Goal: Task Accomplishment & Management: Complete application form

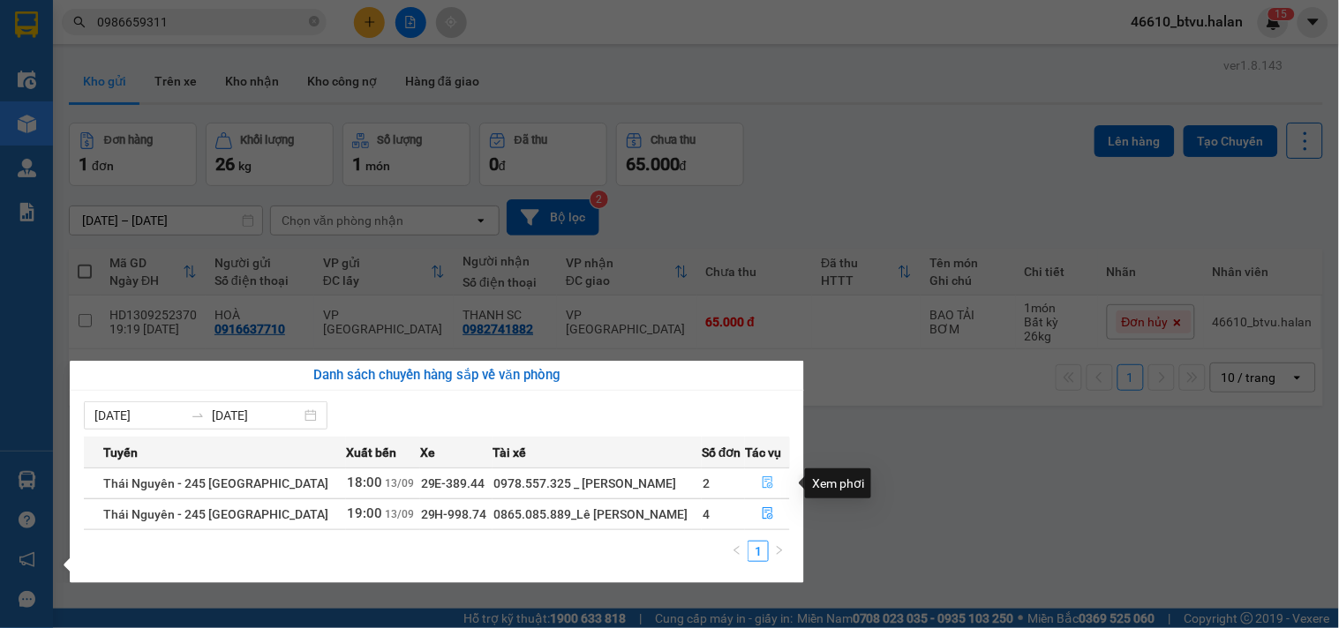
click at [774, 474] on button "button" at bounding box center [767, 484] width 43 height 28
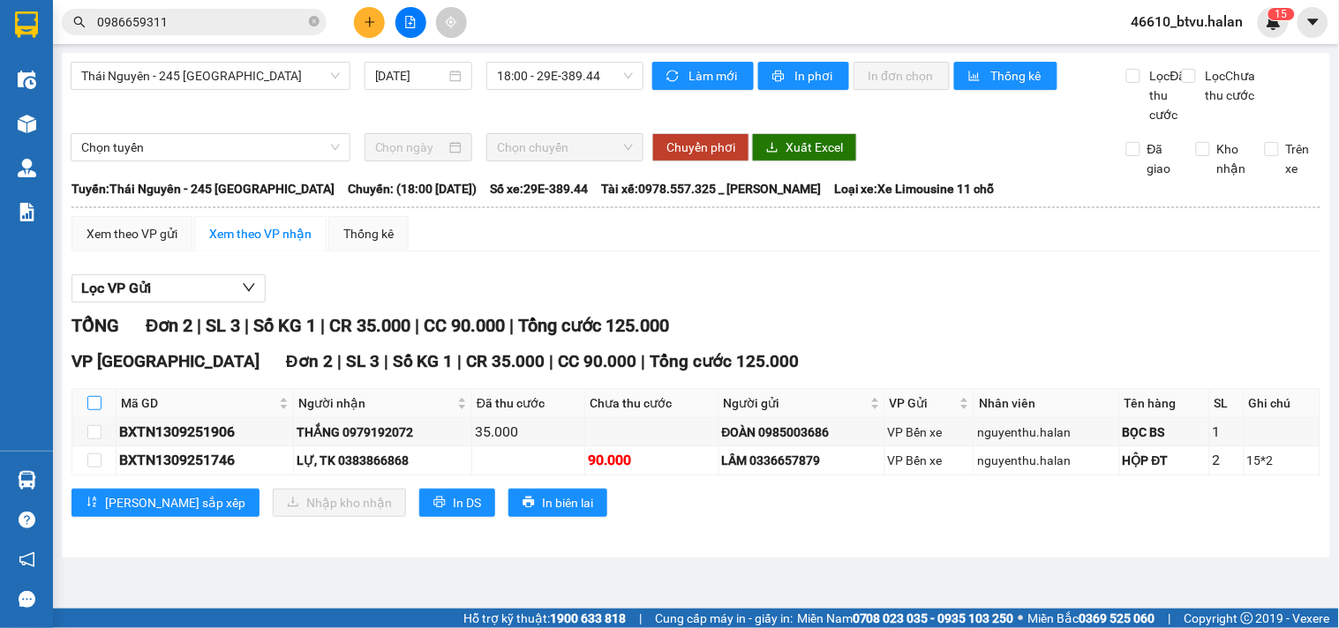
click at [91, 410] on input "checkbox" at bounding box center [94, 403] width 14 height 14
checkbox input "true"
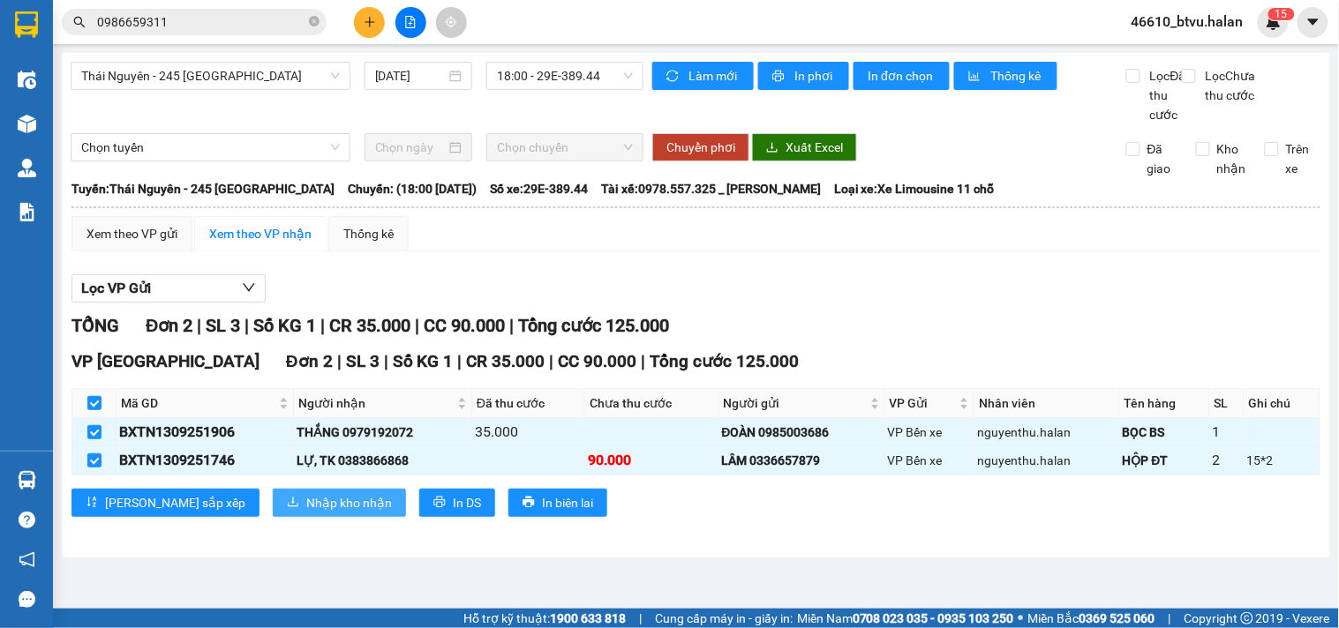
click at [306, 513] on span "Nhập kho nhận" at bounding box center [349, 502] width 86 height 19
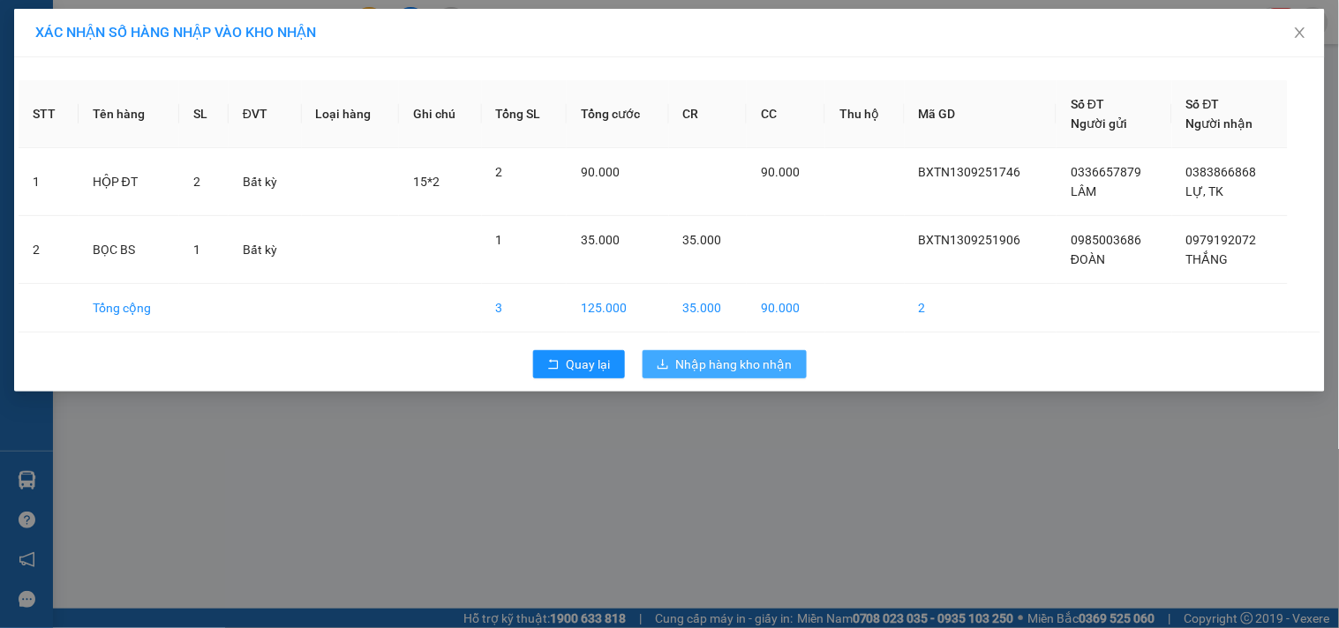
click at [655, 357] on button "Nhập hàng kho nhận" at bounding box center [725, 364] width 164 height 28
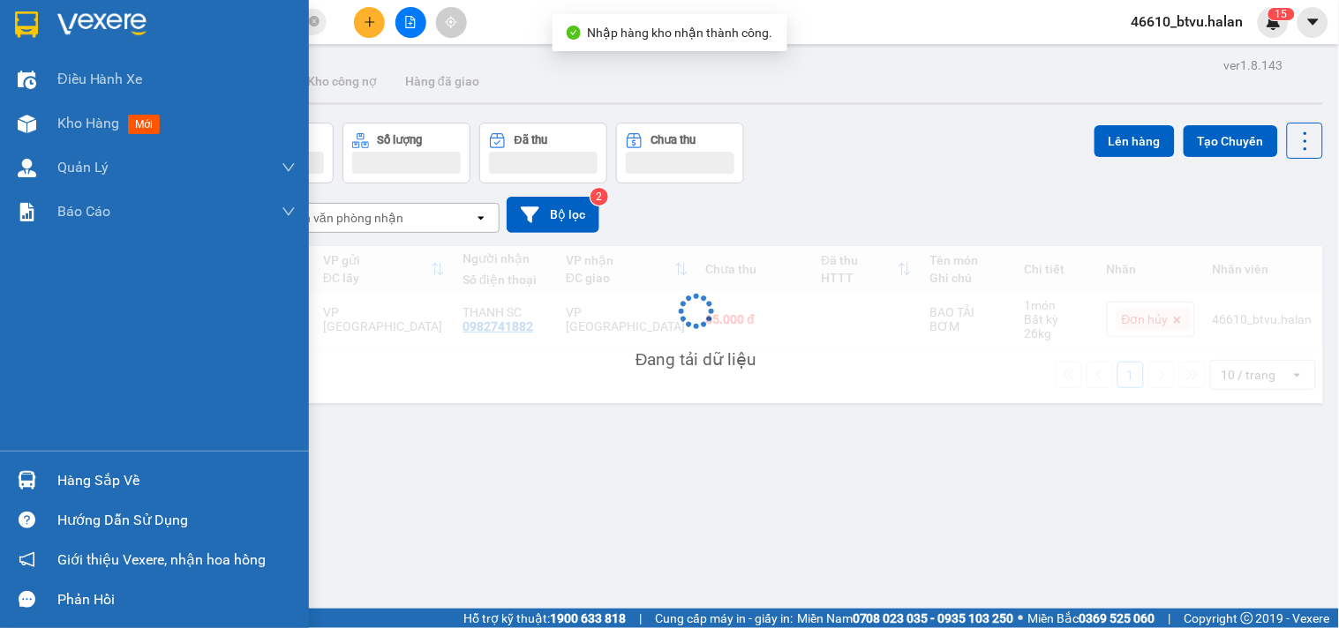
click at [19, 475] on img at bounding box center [27, 480] width 19 height 19
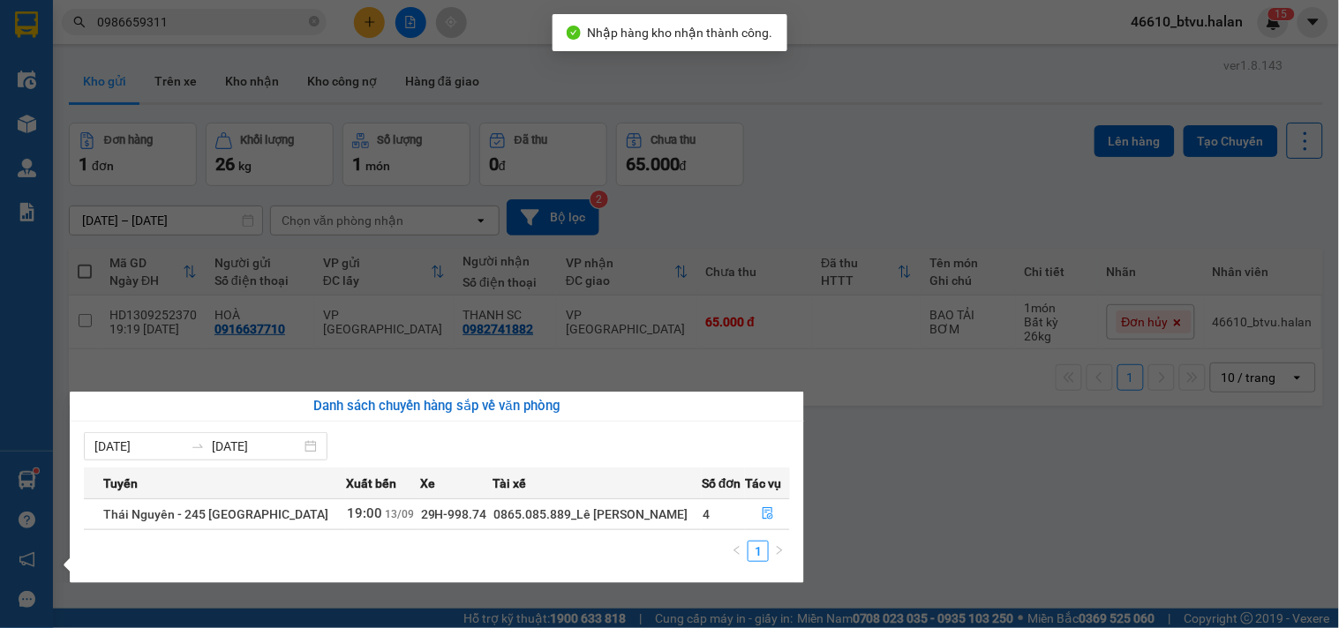
drag, startPoint x: 994, startPoint y: 452, endPoint x: 973, endPoint y: 462, distance: 23.3
click at [990, 455] on section "Kết quả tìm kiếm ( 1 ) Bộ lọc Mã ĐH Trạng thái Món hàng Thu hộ Tổng cước Chưa c…" at bounding box center [669, 314] width 1339 height 628
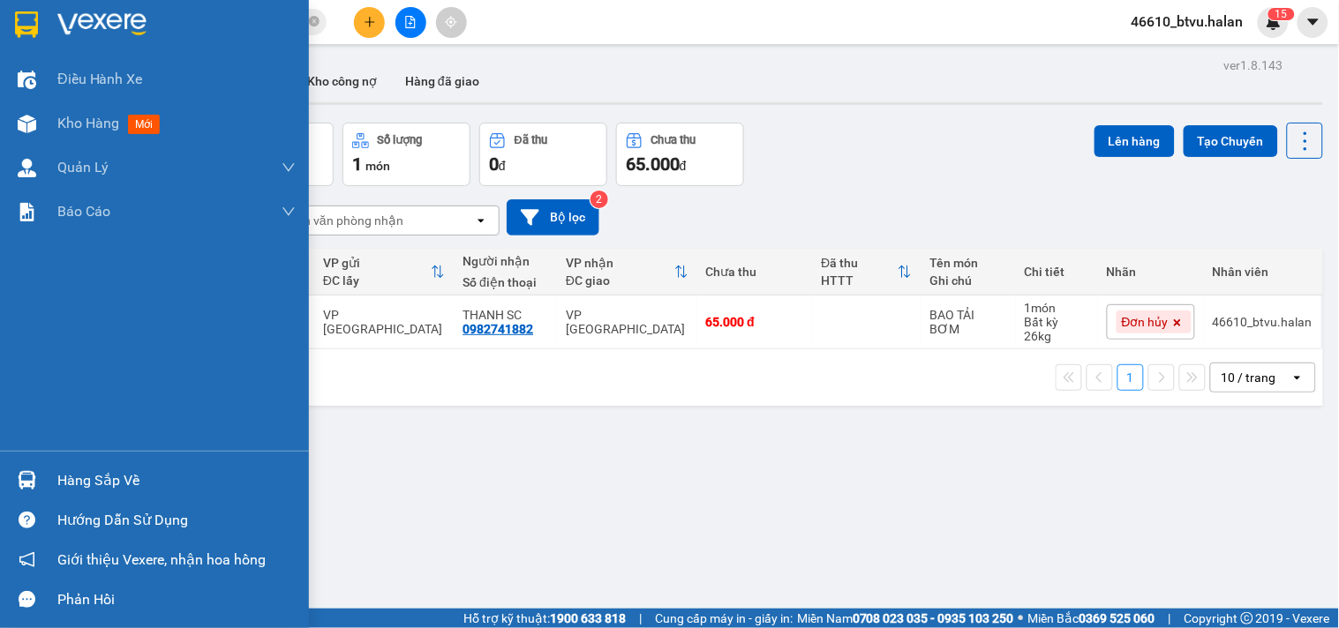
click at [0, 474] on div "Hàng sắp về" at bounding box center [154, 481] width 309 height 40
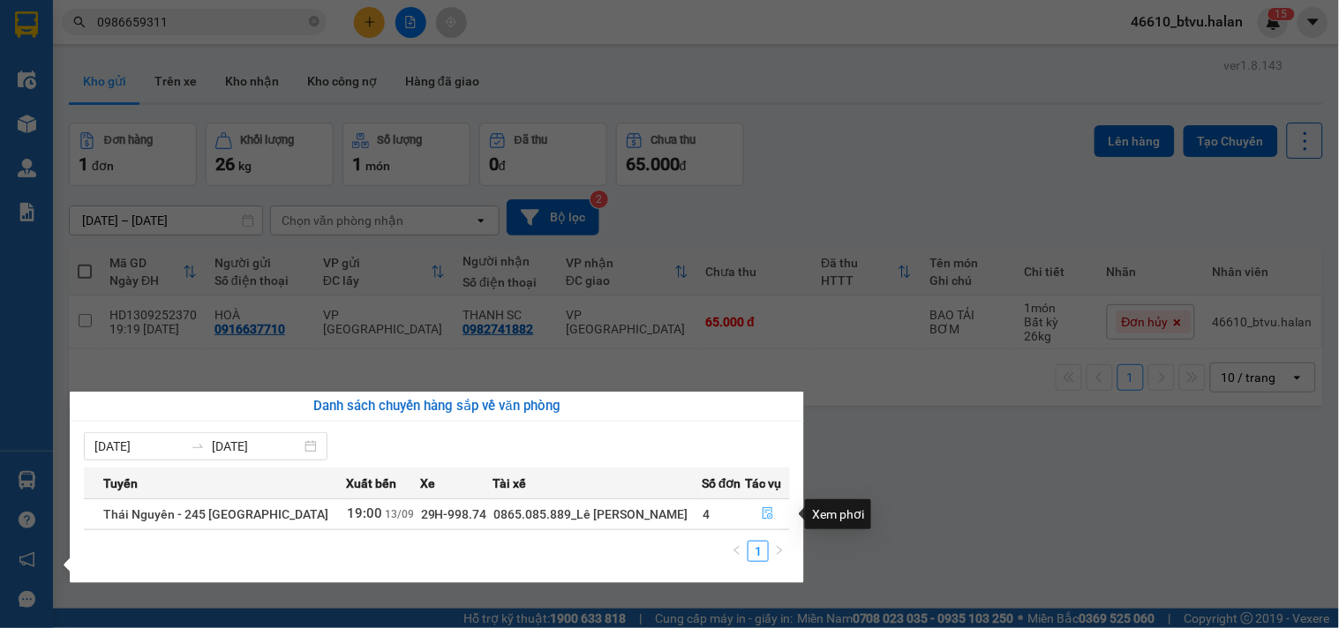
click at [772, 523] on button "button" at bounding box center [767, 515] width 43 height 28
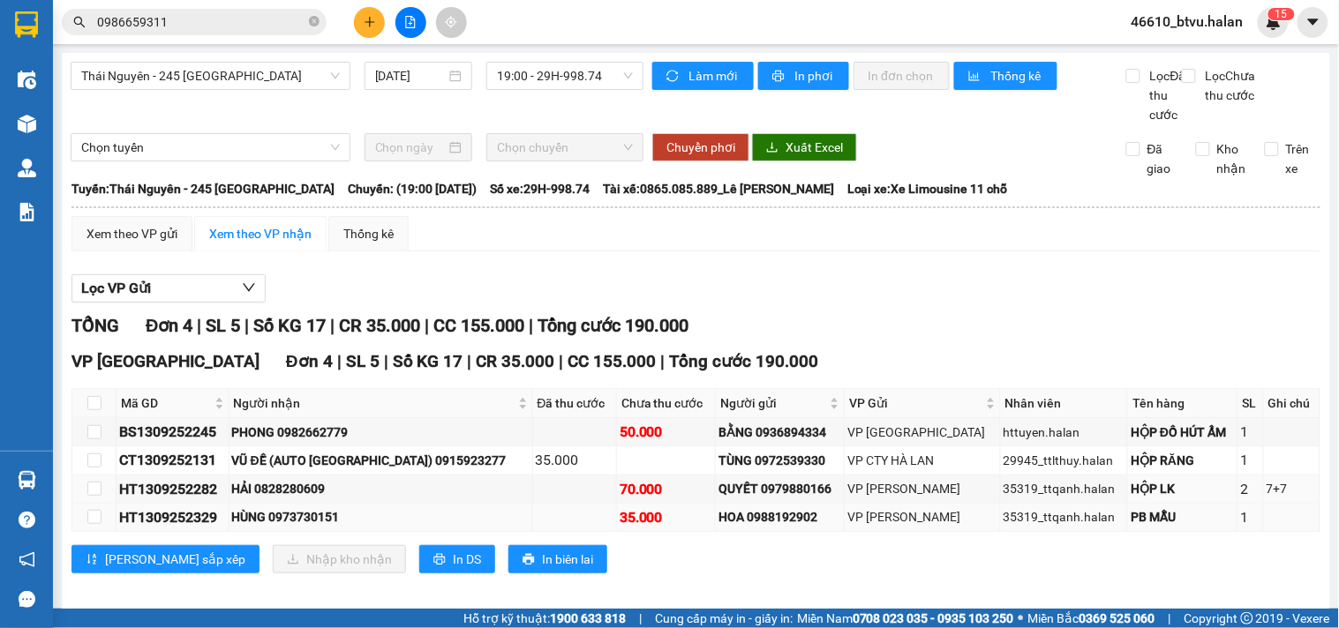
scroll to position [34, 0]
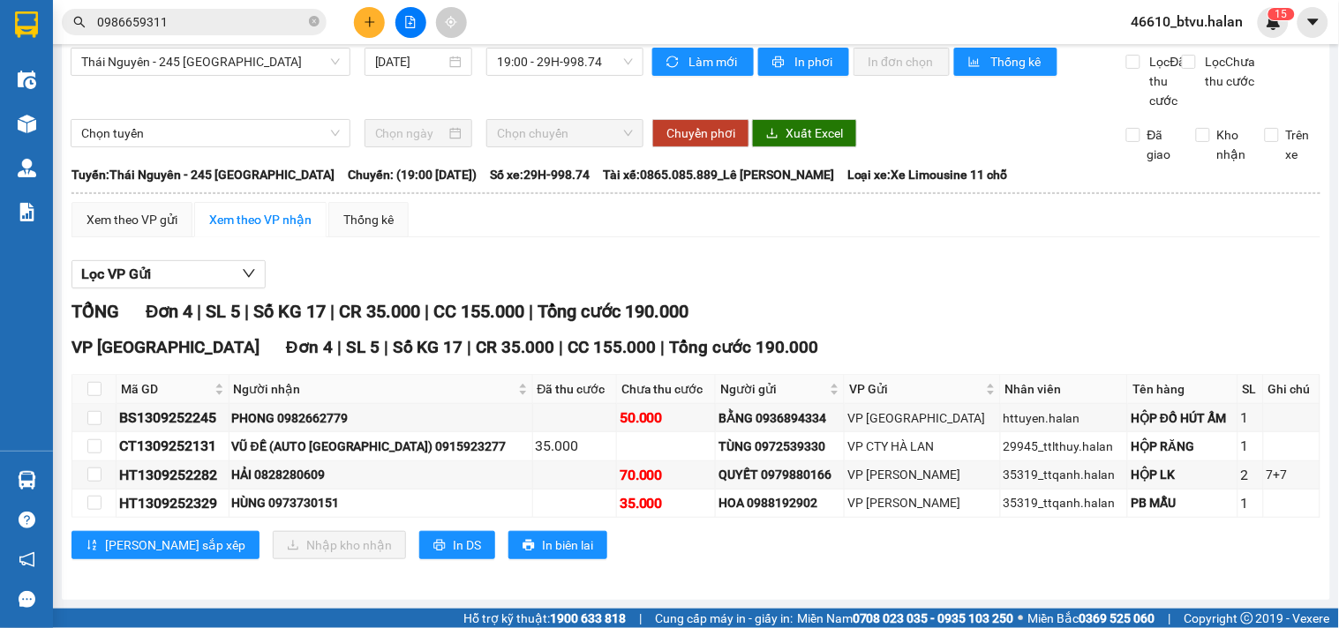
click at [45, 487] on div "Hàng sắp về" at bounding box center [26, 481] width 53 height 40
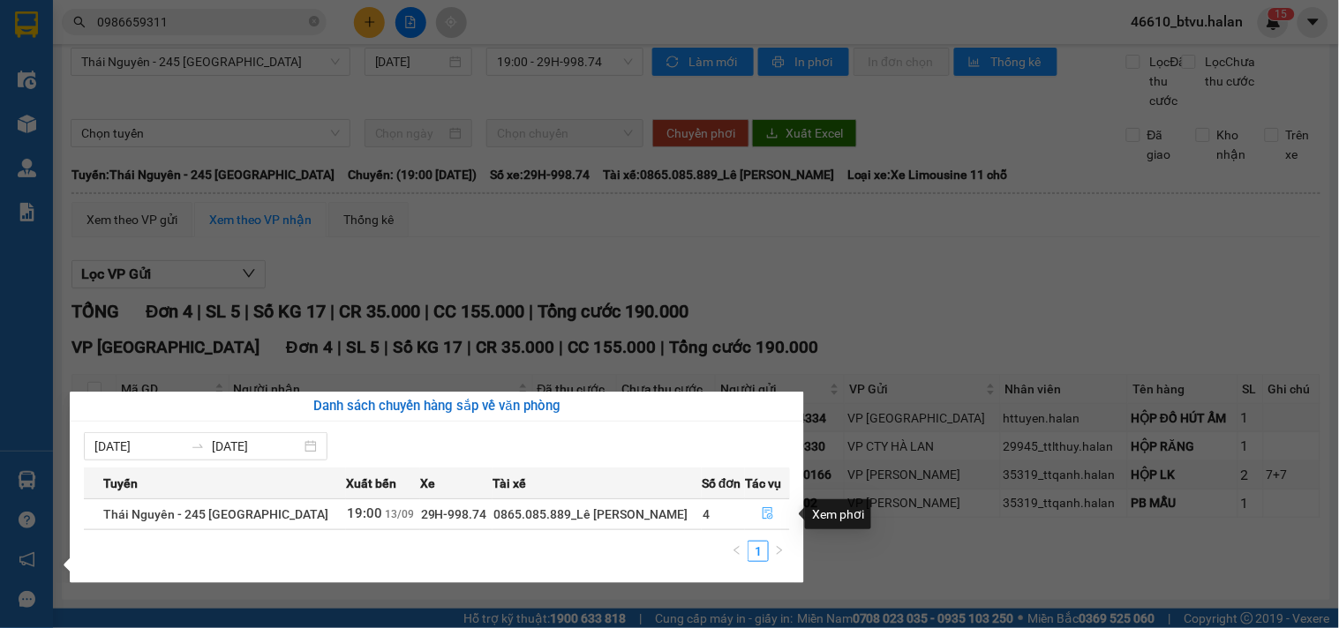
click at [763, 507] on button "button" at bounding box center [767, 515] width 43 height 28
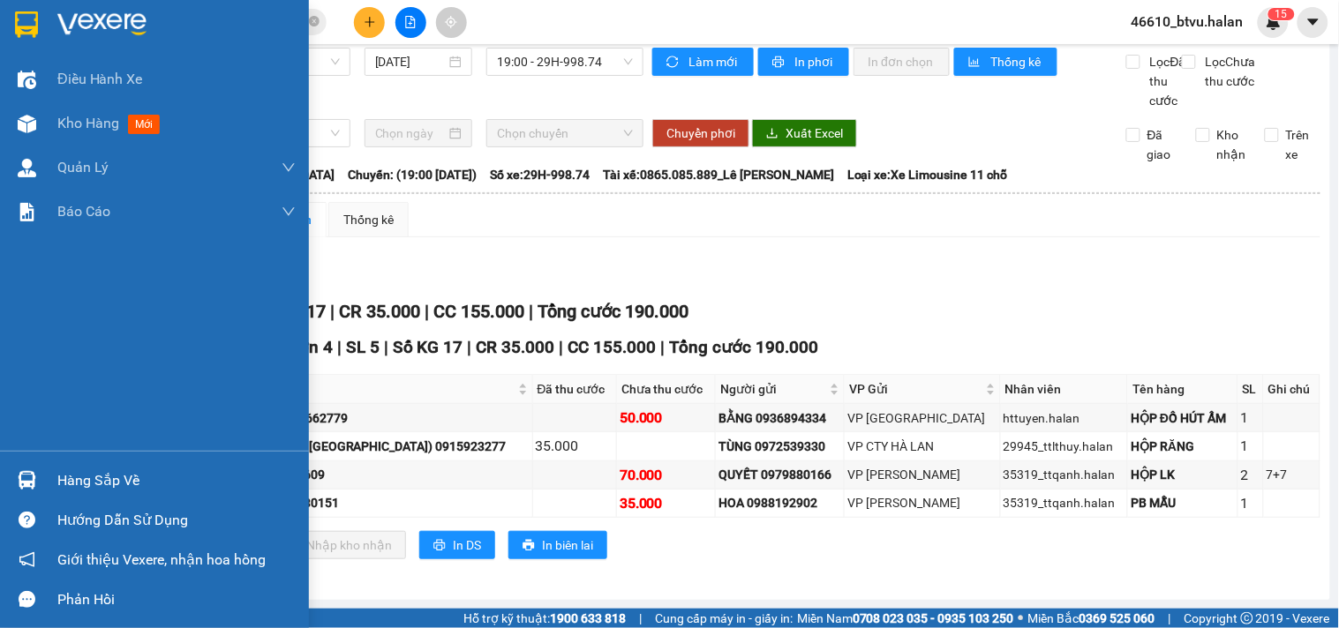
click at [25, 137] on div at bounding box center [26, 124] width 31 height 31
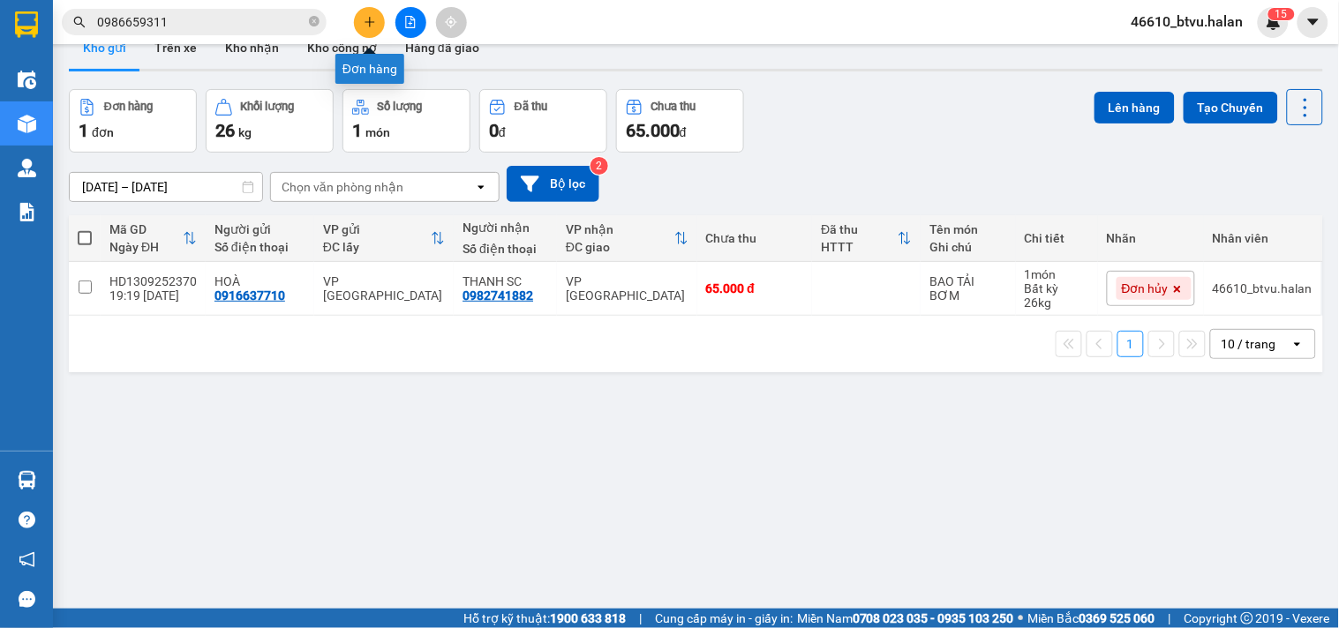
click at [369, 20] on icon "plus" at bounding box center [370, 22] width 12 height 12
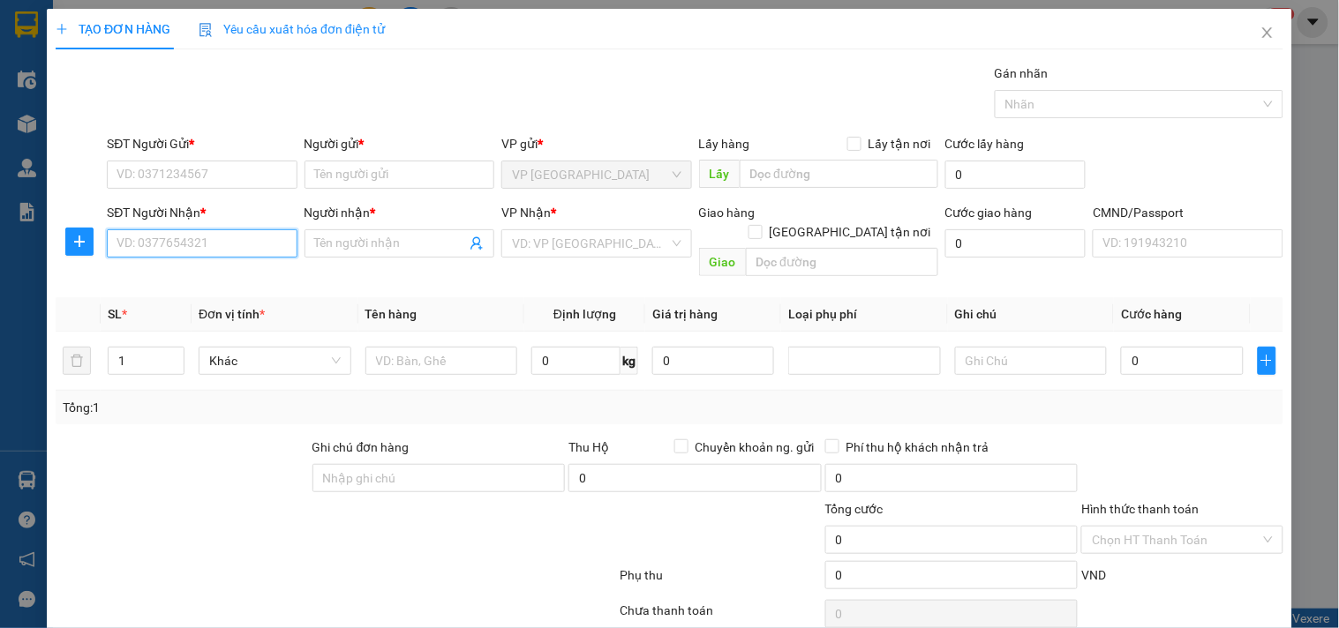
click at [222, 252] on input "SĐT Người Nhận *" at bounding box center [202, 244] width 190 height 28
type input "0915399777"
click at [180, 278] on div "0915399777 - Tú" at bounding box center [200, 278] width 167 height 19
type input "Tú"
type input "0915399777"
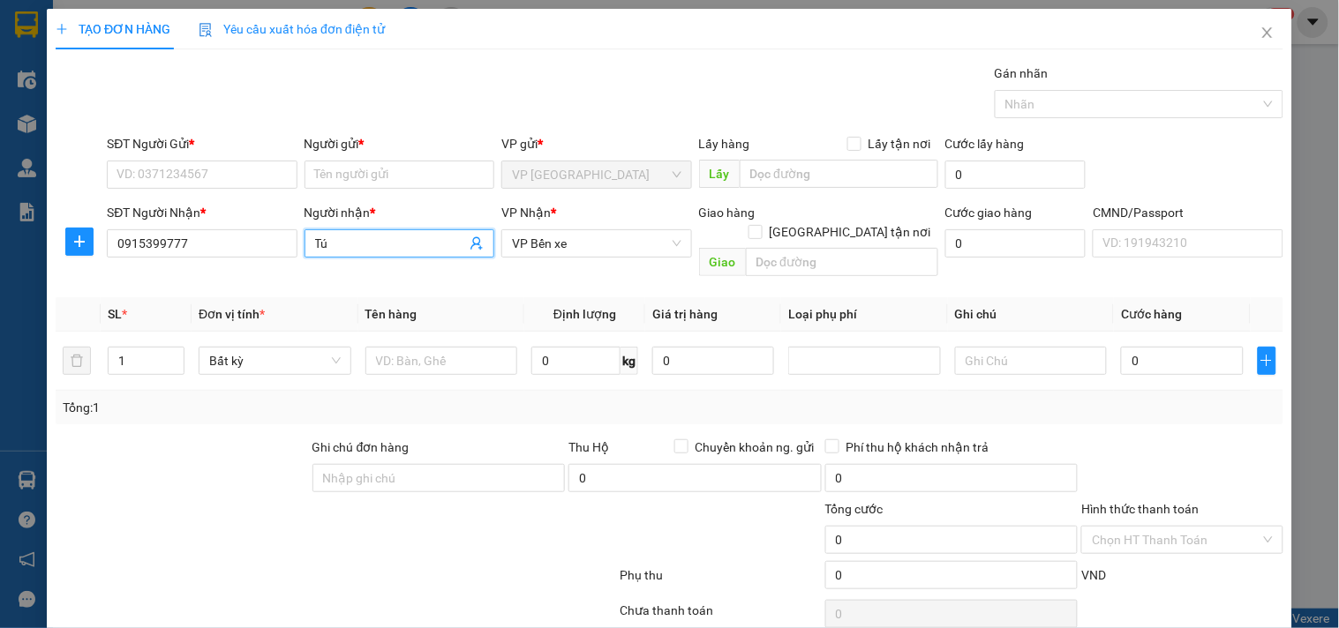
click at [348, 238] on input "Tú" at bounding box center [390, 243] width 151 height 19
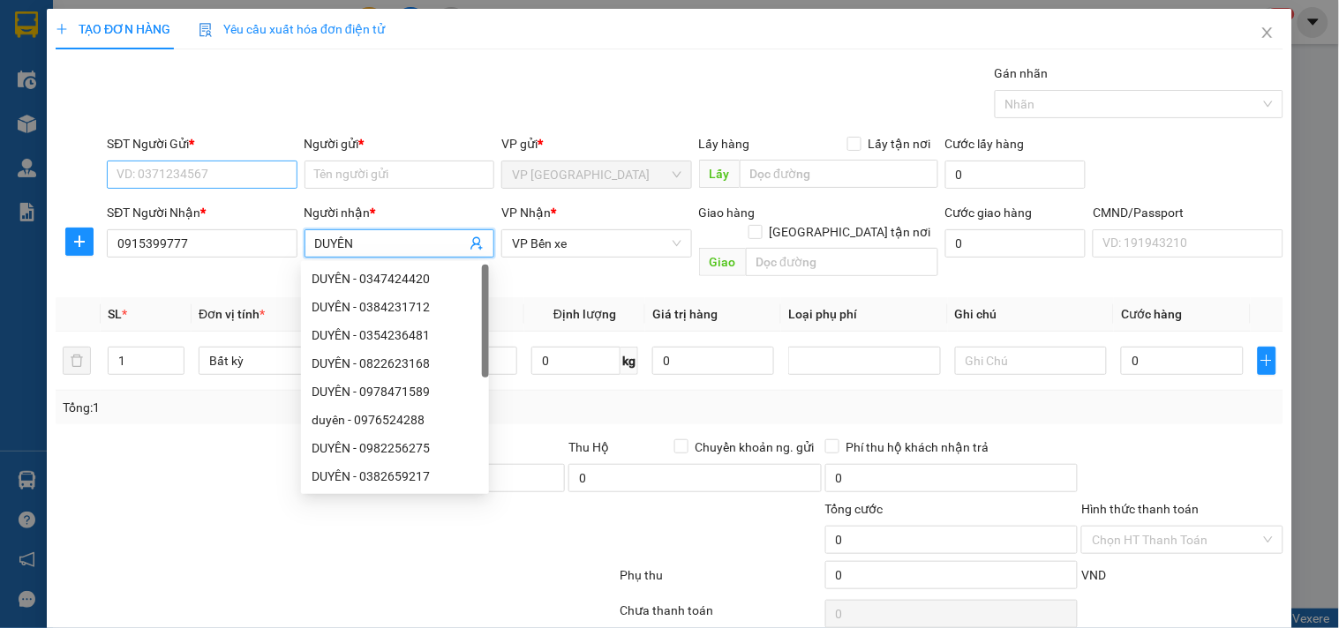
type input "DUYÊN"
click at [243, 177] on input "SĐT Người Gửi *" at bounding box center [202, 175] width 190 height 28
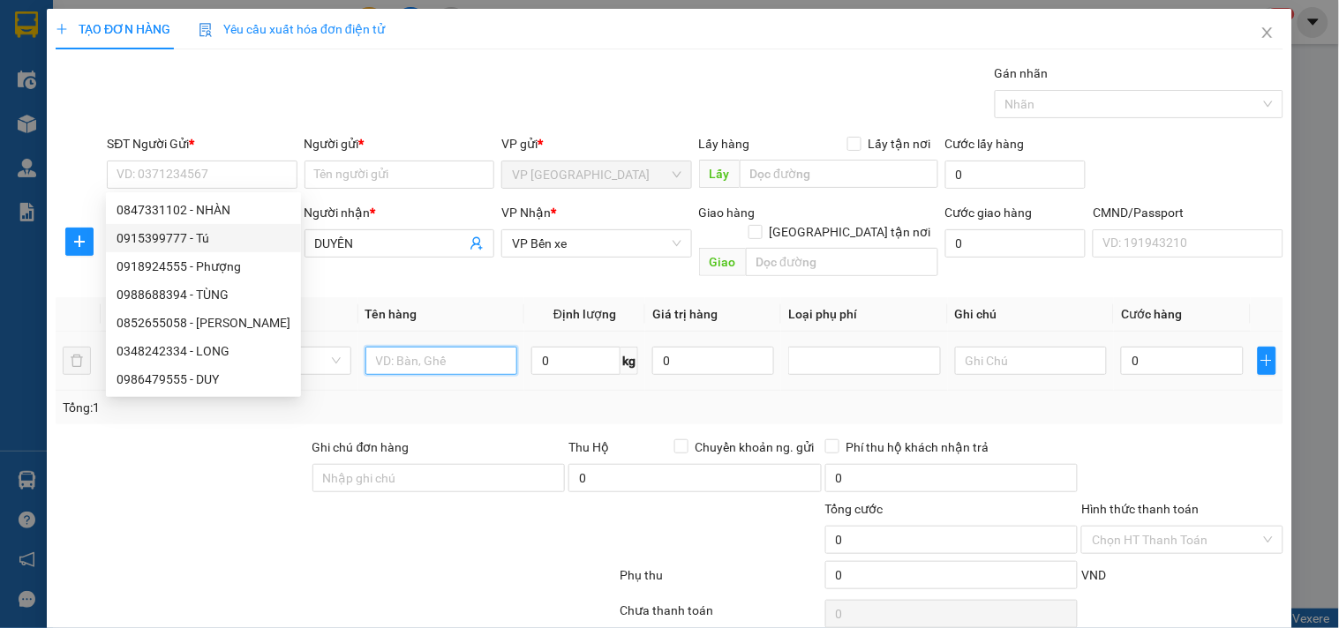
click at [418, 347] on input "text" at bounding box center [441, 361] width 153 height 28
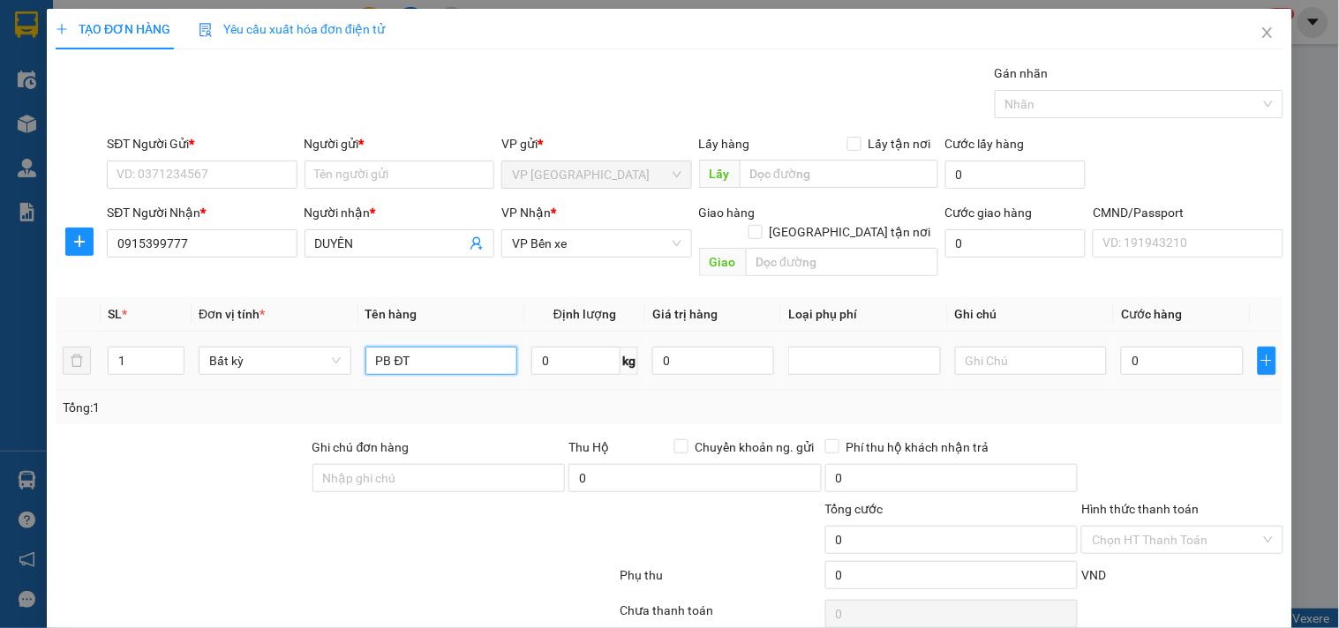
type input "PB ĐT"
type input "1"
click at [385, 368] on td "PB ĐT" at bounding box center [441, 361] width 167 height 59
type input "35.000"
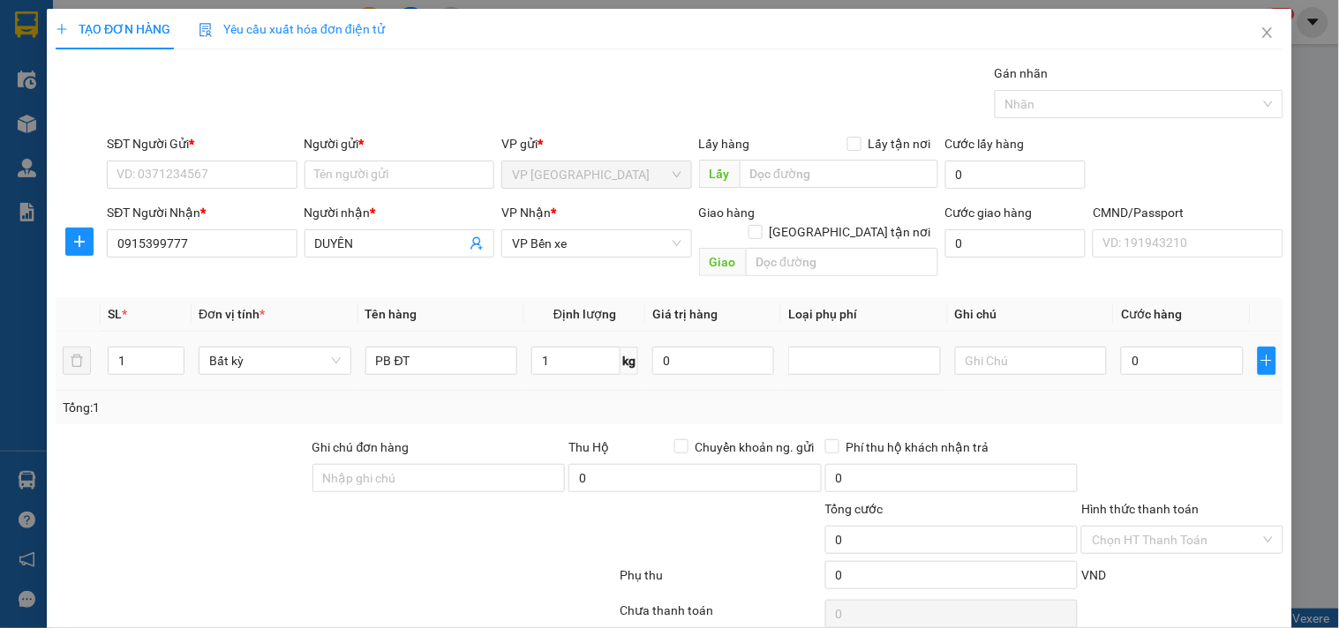
type input "35.000"
click at [75, 248] on icon "plus" at bounding box center [79, 242] width 14 height 14
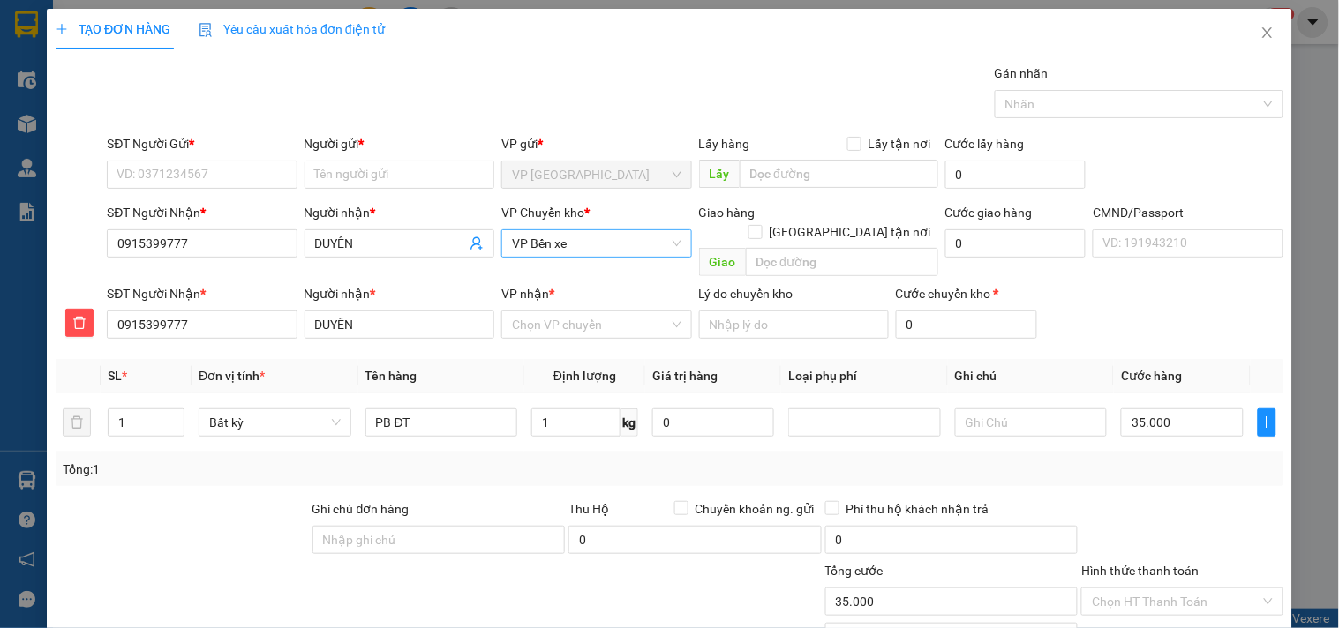
click at [575, 249] on span "VP Bến xe" at bounding box center [596, 243] width 169 height 26
type input "HG"
click at [571, 285] on div "VP [PERSON_NAME]" at bounding box center [590, 278] width 167 height 19
click at [572, 312] on input "VP nhận *" at bounding box center [590, 325] width 156 height 26
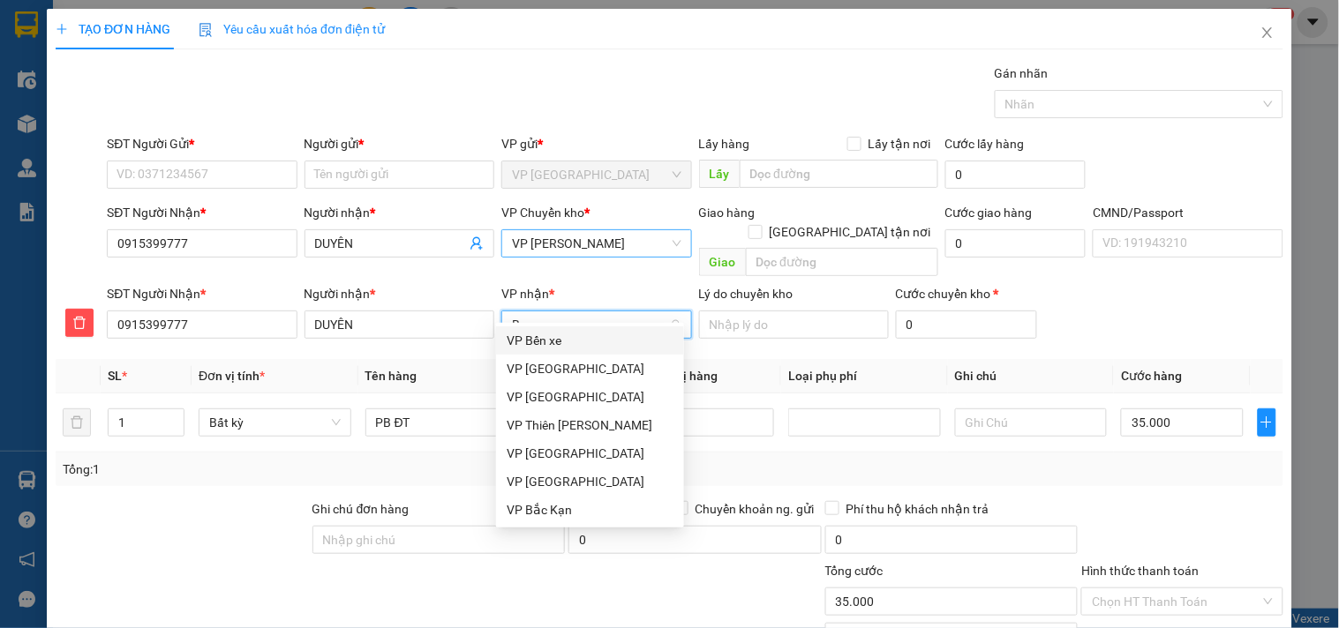
type input "BX"
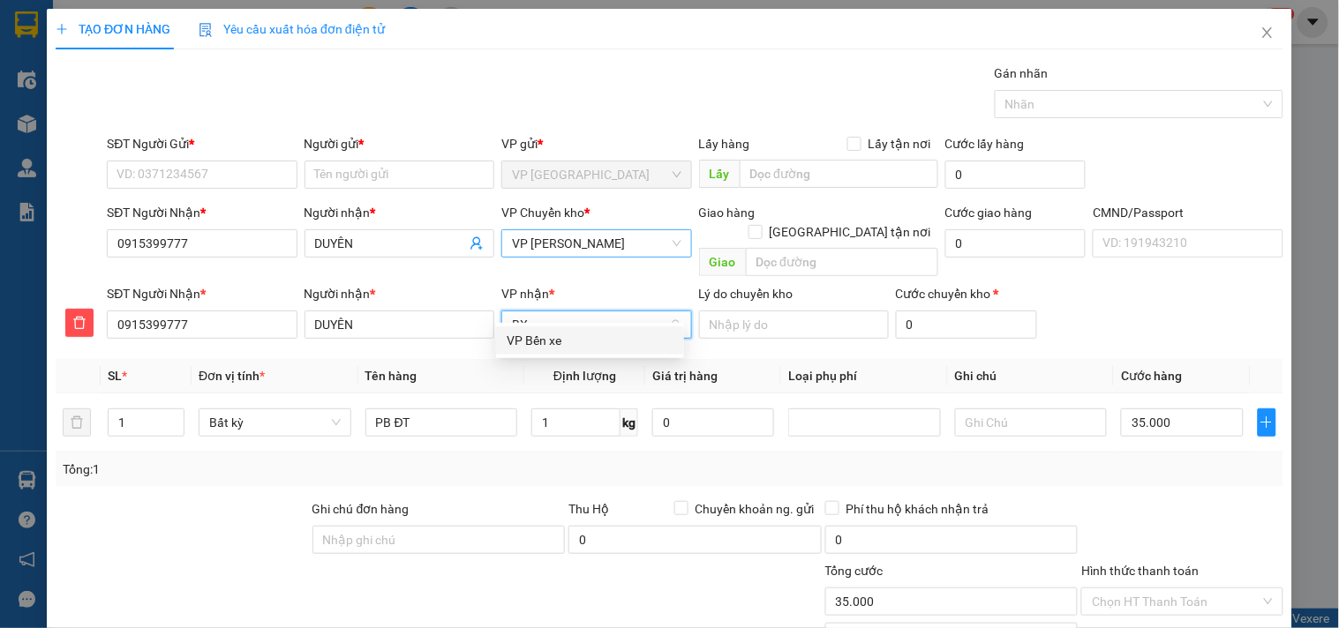
click at [559, 333] on div "VP Bến xe" at bounding box center [590, 340] width 167 height 19
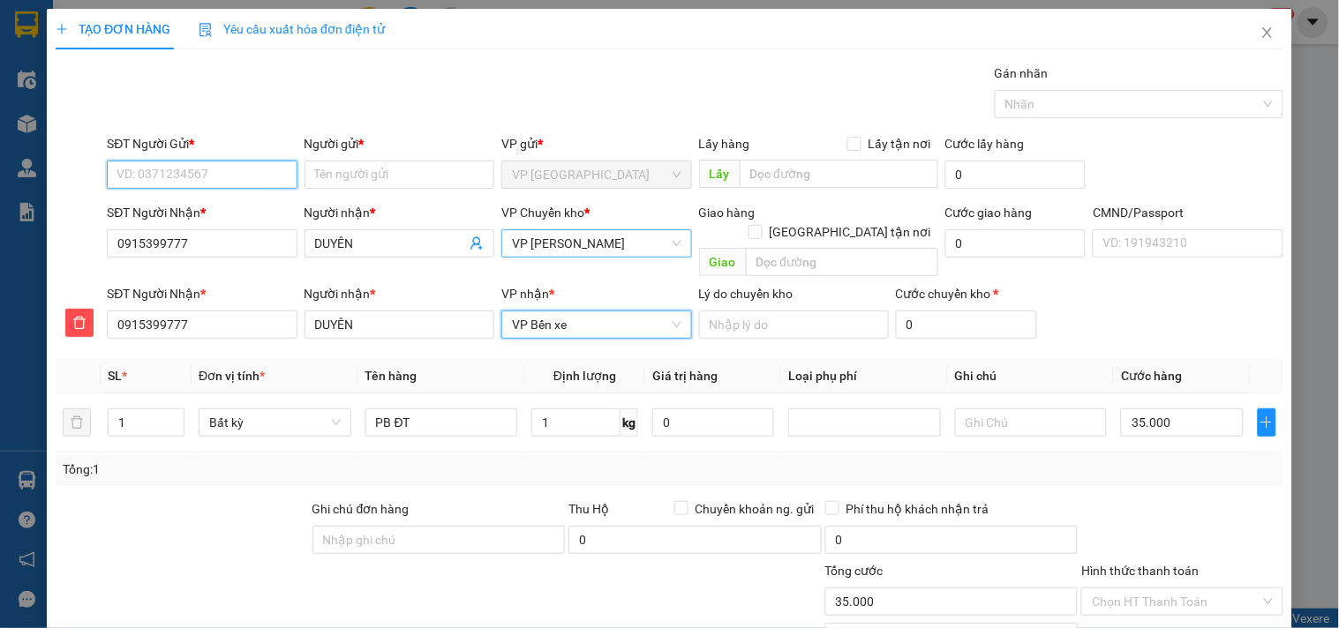
click at [258, 163] on input "SĐT Người Gửi *" at bounding box center [202, 175] width 190 height 28
type input "0919202881"
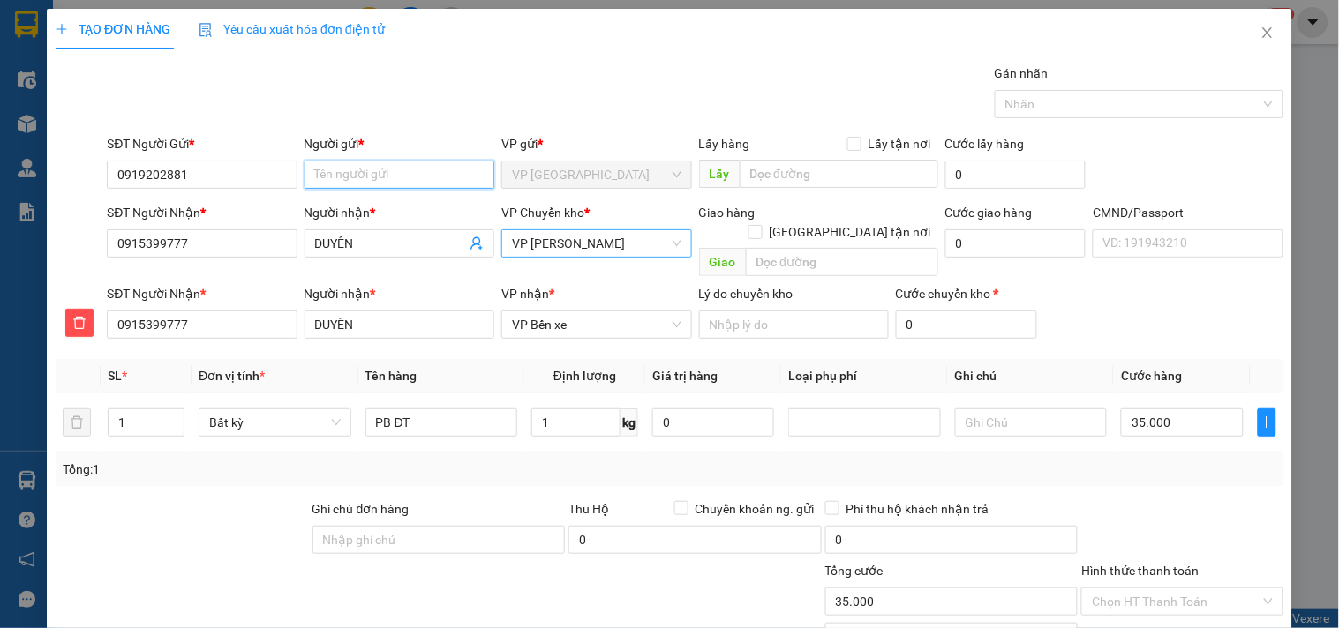
click at [391, 169] on input "Người gửi *" at bounding box center [400, 175] width 190 height 28
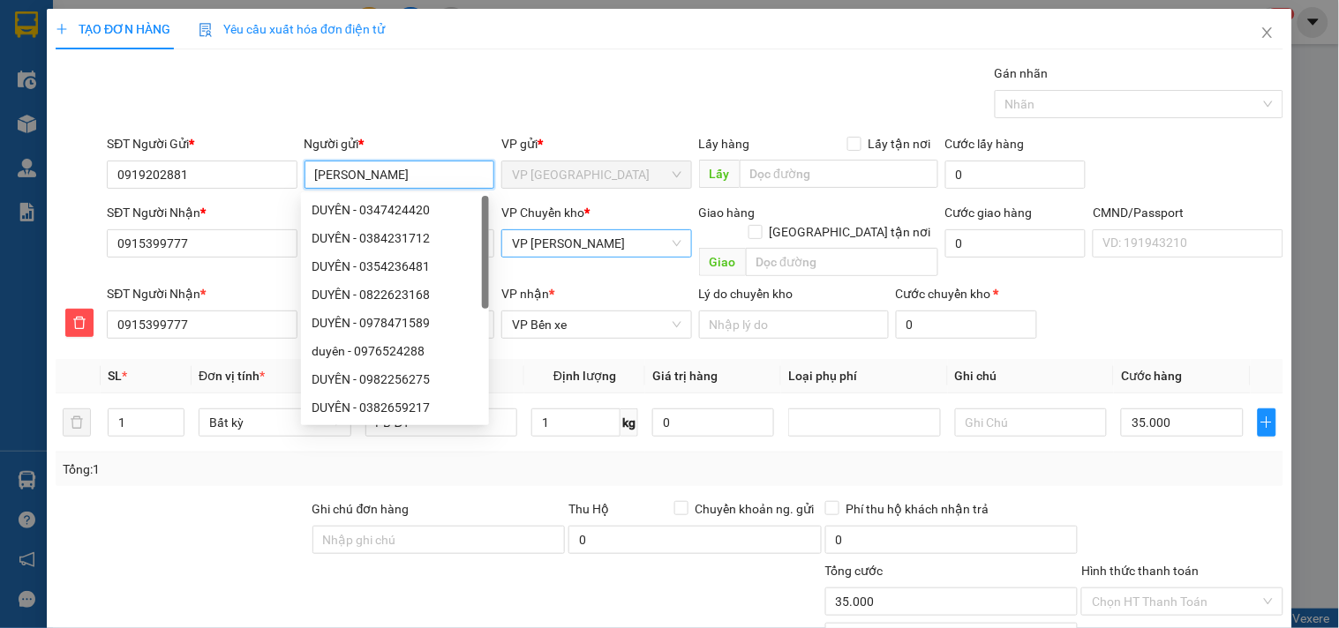
scroll to position [122, 0]
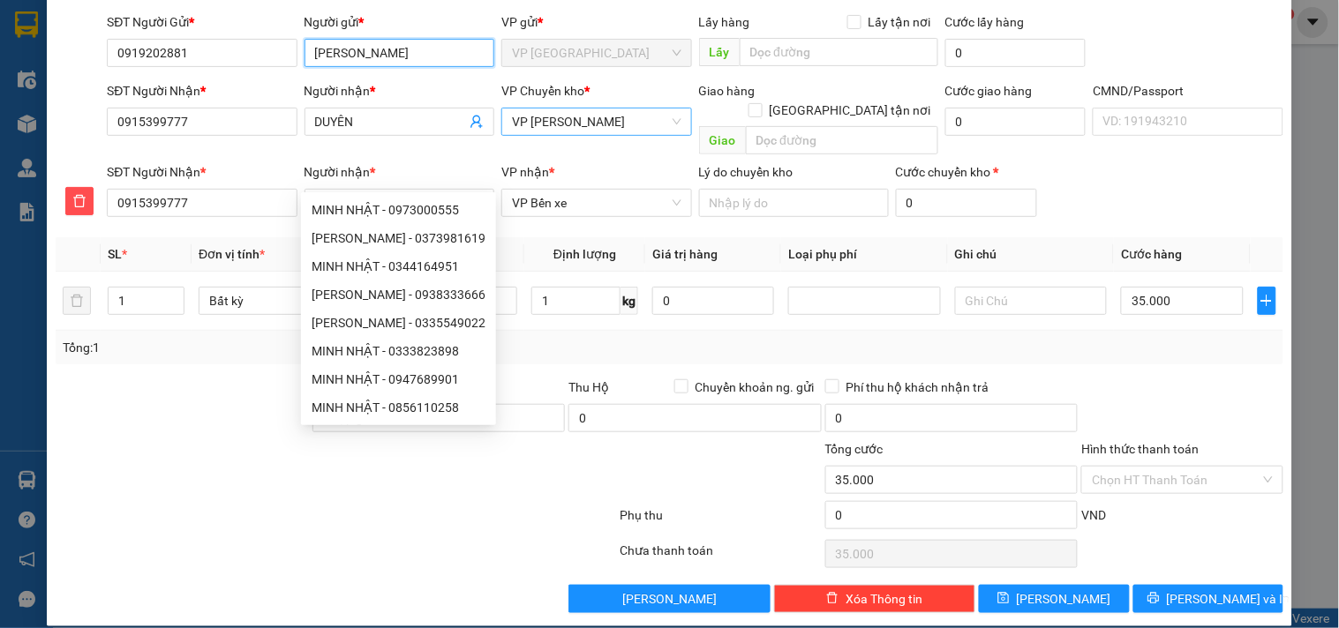
type input "[PERSON_NAME]"
click at [775, 338] on div "Tổng: 1" at bounding box center [670, 347] width 1214 height 19
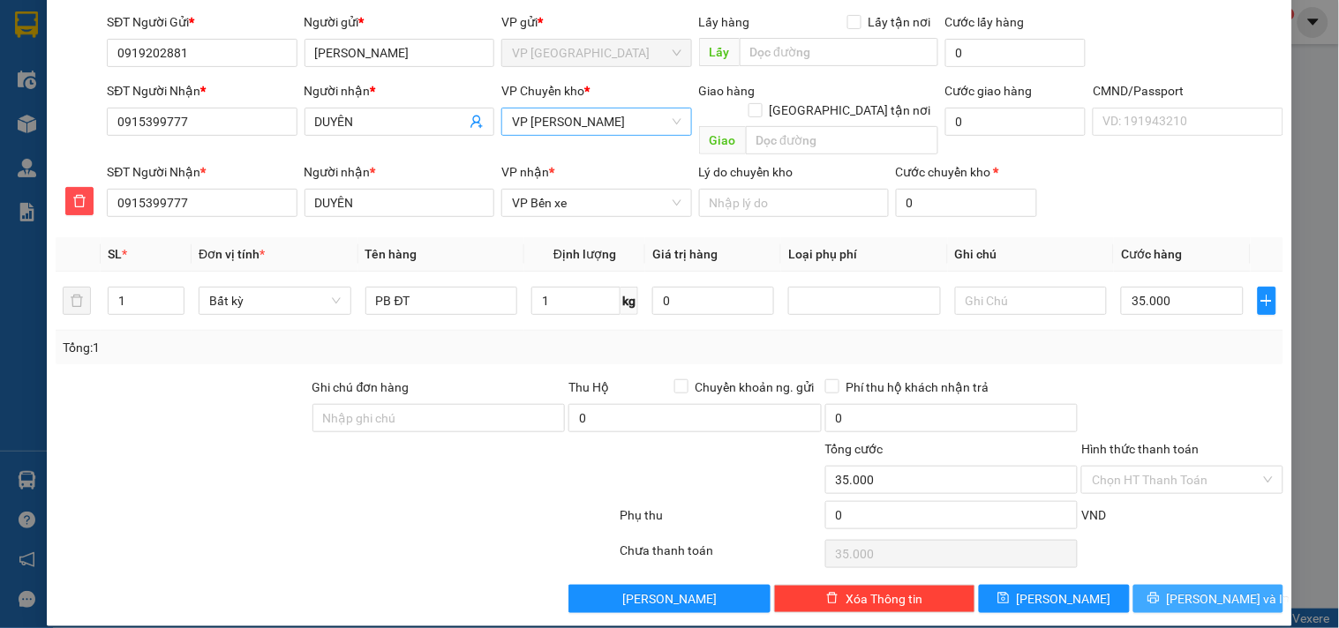
click at [1151, 585] on button "[PERSON_NAME] và In" at bounding box center [1208, 599] width 150 height 28
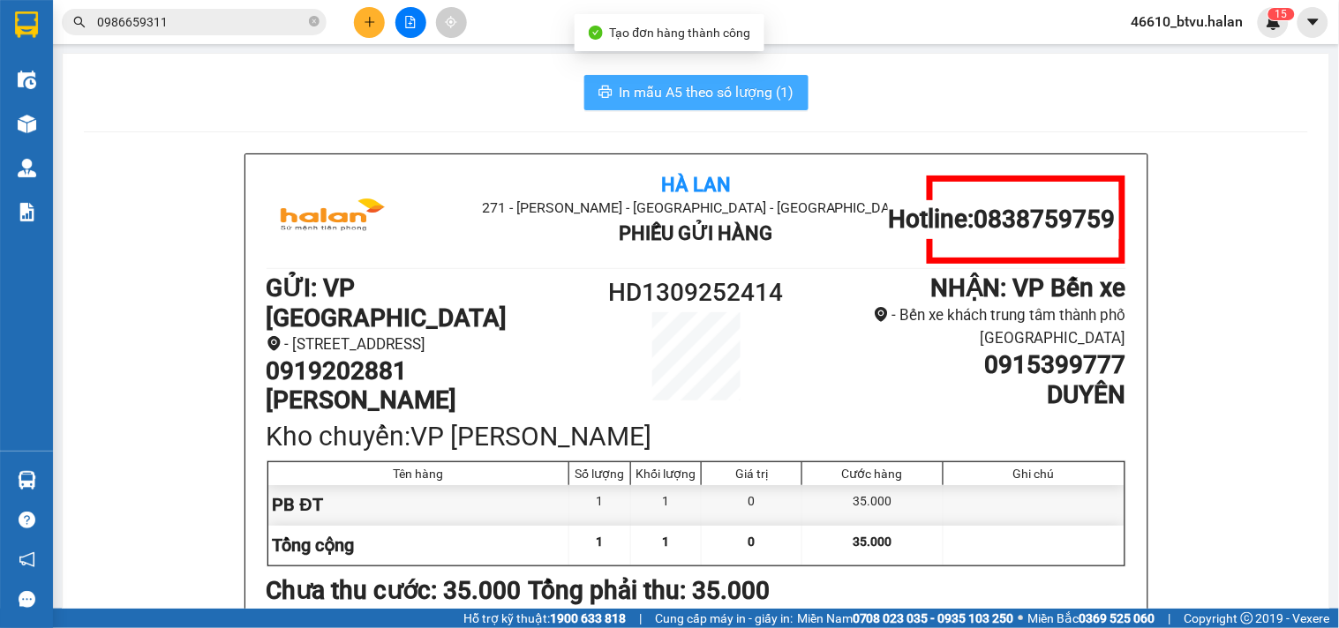
click at [681, 80] on button "In mẫu A5 theo số lượng (1)" at bounding box center [696, 92] width 224 height 35
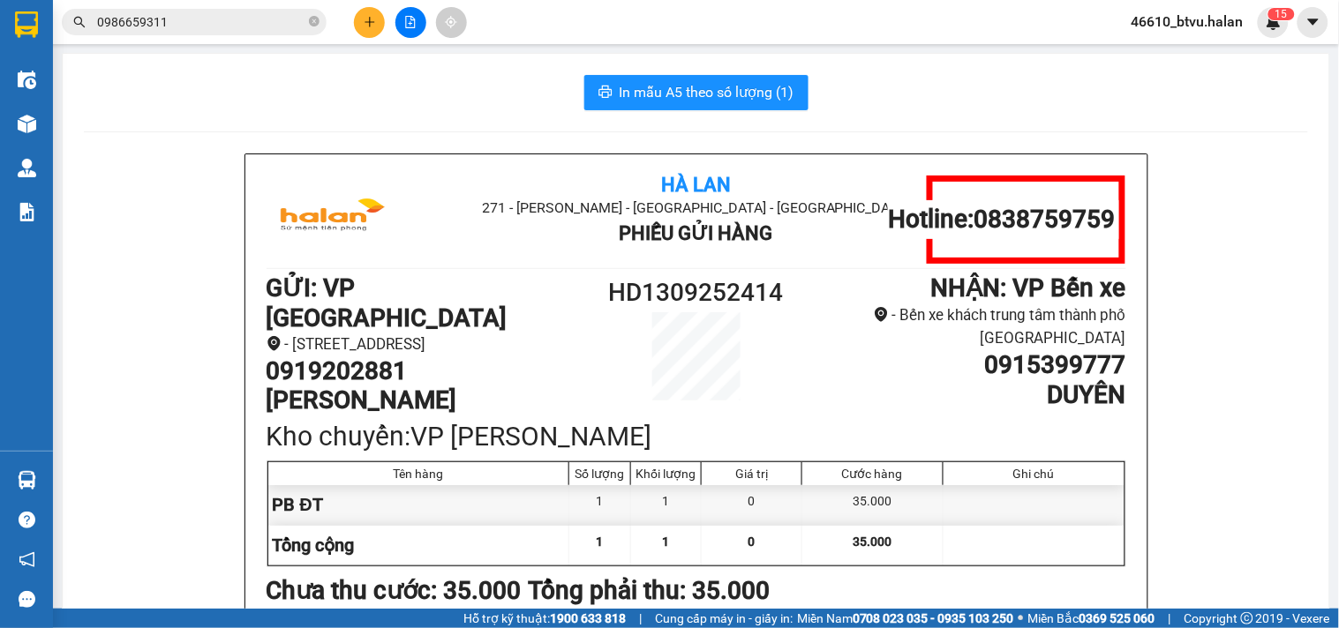
scroll to position [102, 0]
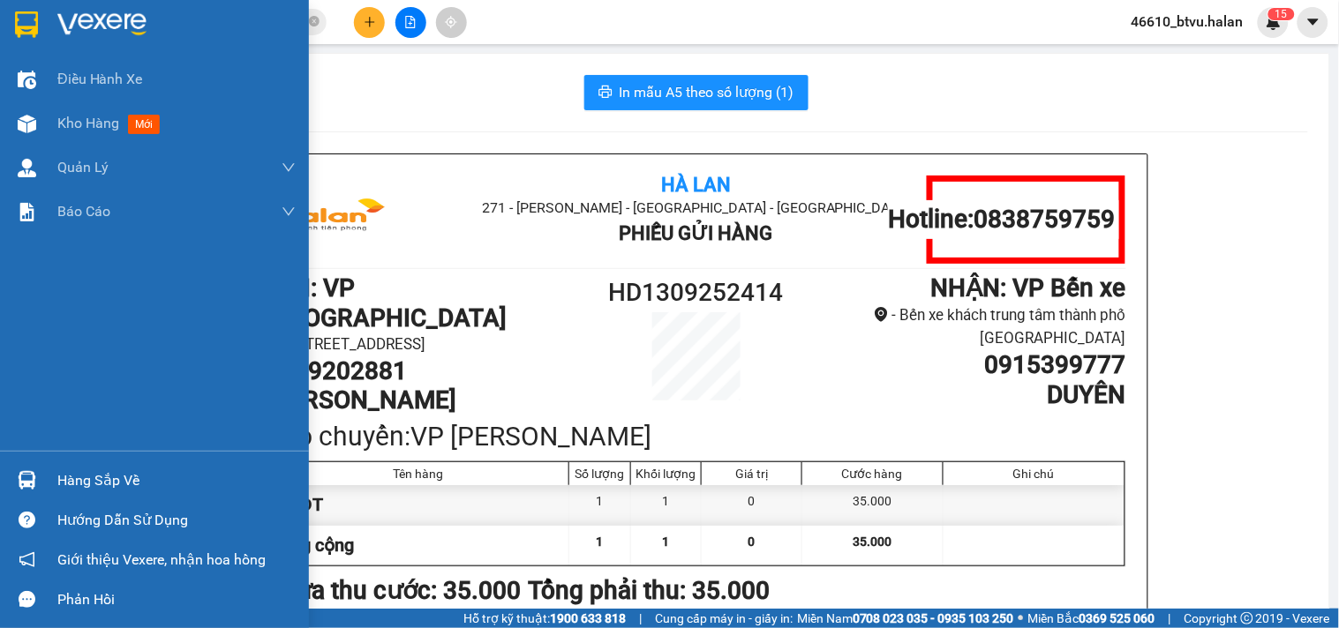
click at [15, 491] on div at bounding box center [26, 480] width 31 height 31
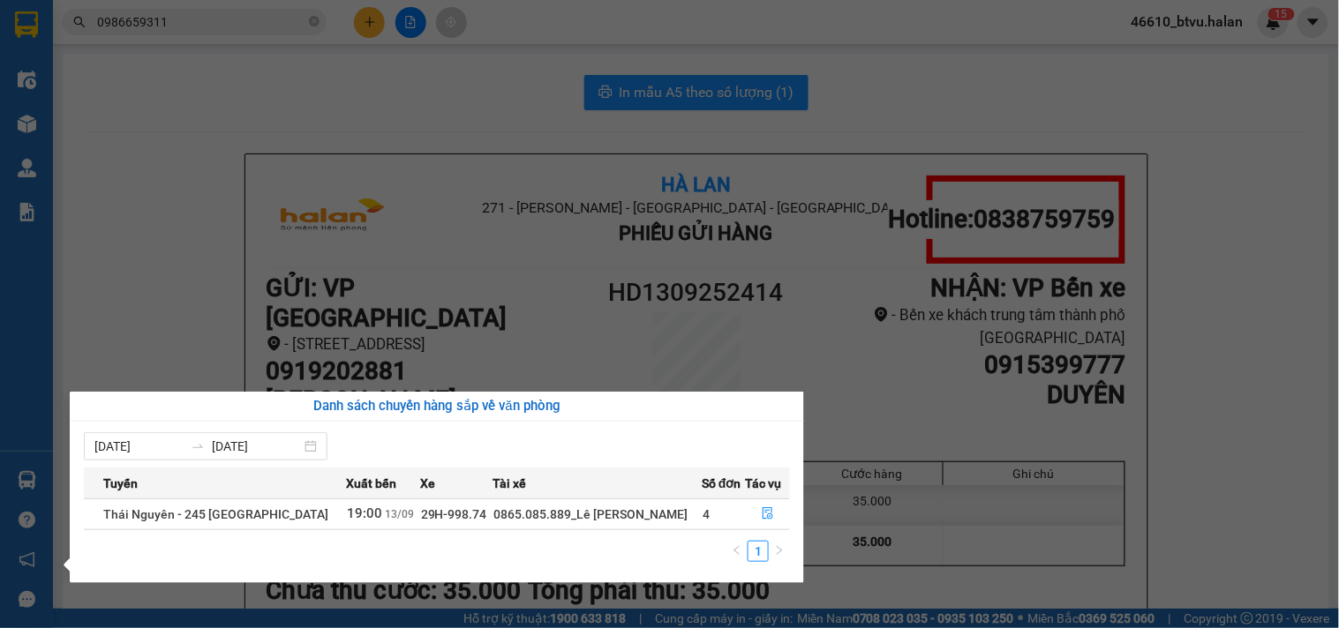
click at [177, 263] on section "Kết quả tìm kiếm ( 1 ) Bộ lọc Mã ĐH Trạng thái Món hàng Thu hộ Tổng cước Chưa c…" at bounding box center [669, 314] width 1339 height 628
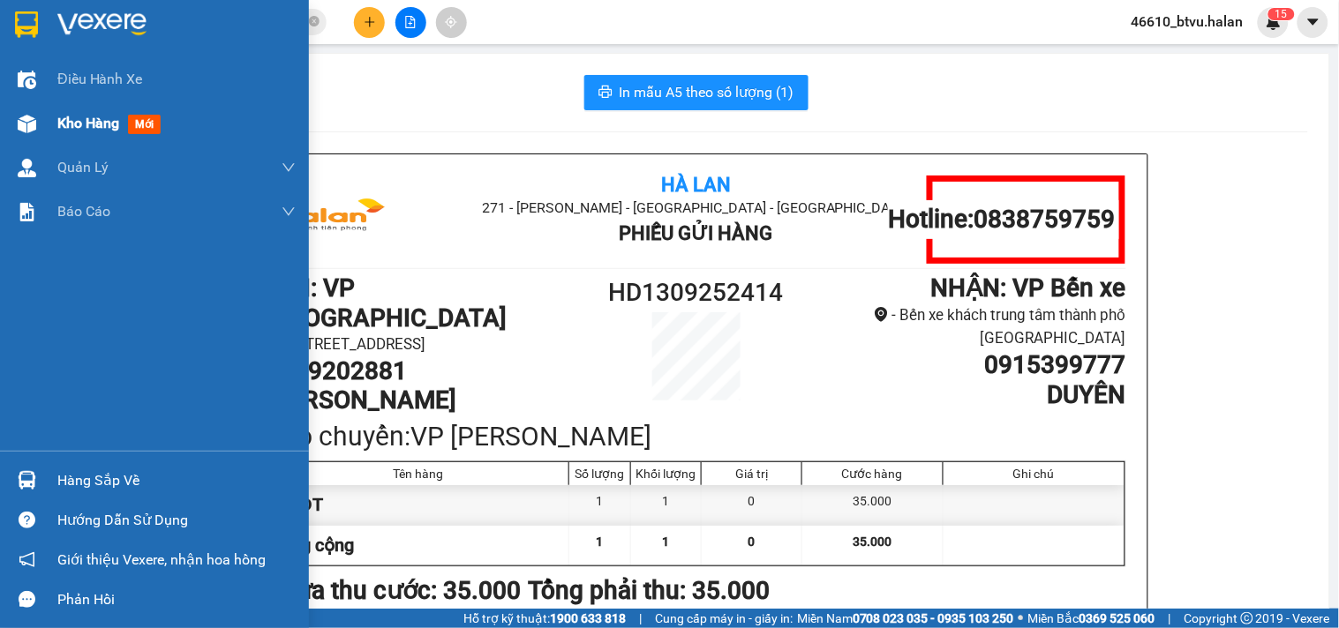
click at [0, 120] on div "Kho hàng mới" at bounding box center [154, 124] width 309 height 44
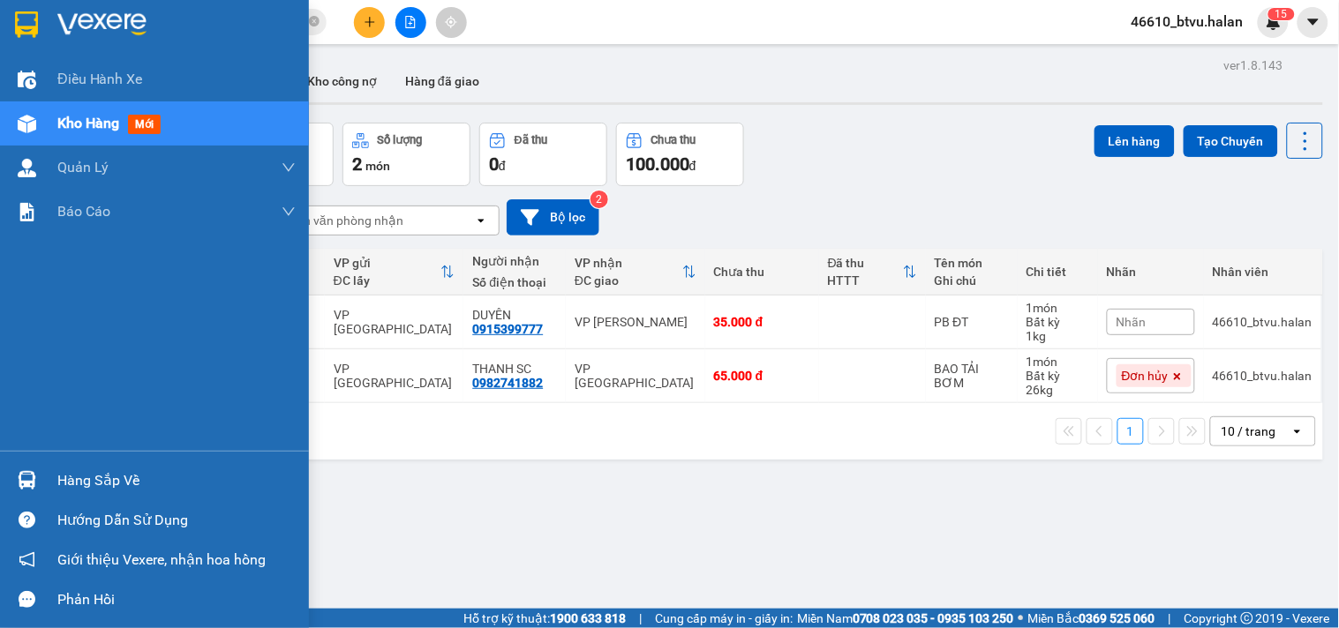
click at [9, 463] on div "Hàng sắp về" at bounding box center [154, 481] width 309 height 40
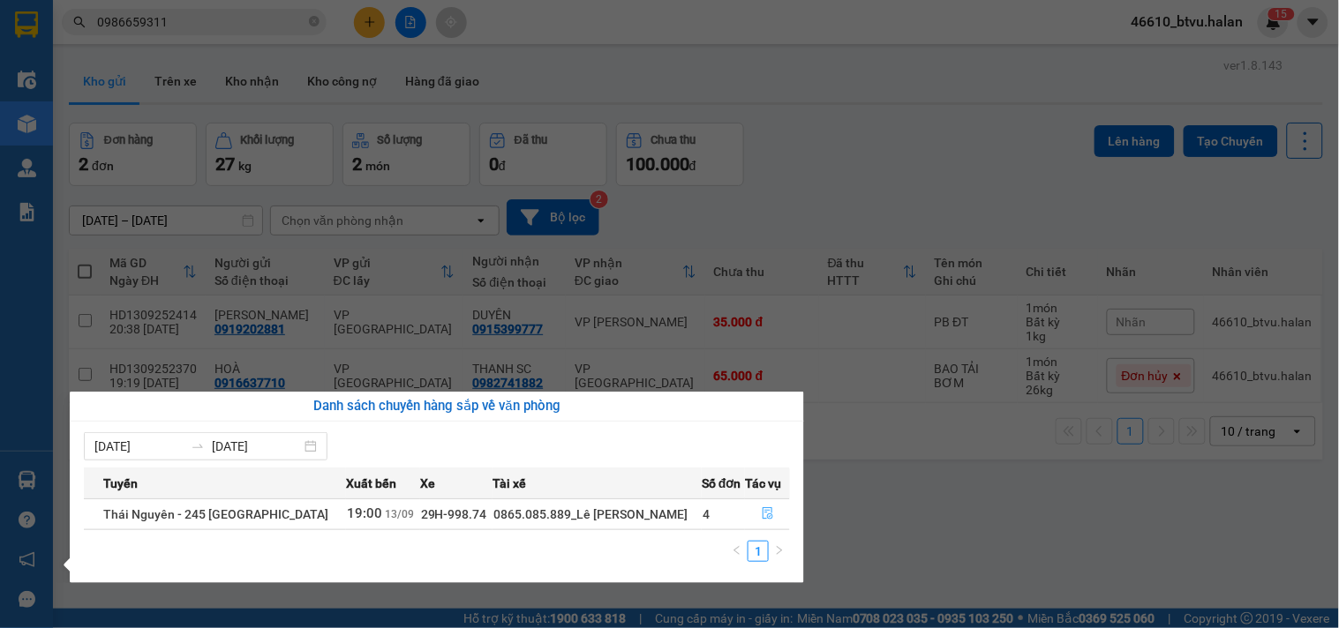
click at [759, 506] on button "button" at bounding box center [767, 515] width 43 height 28
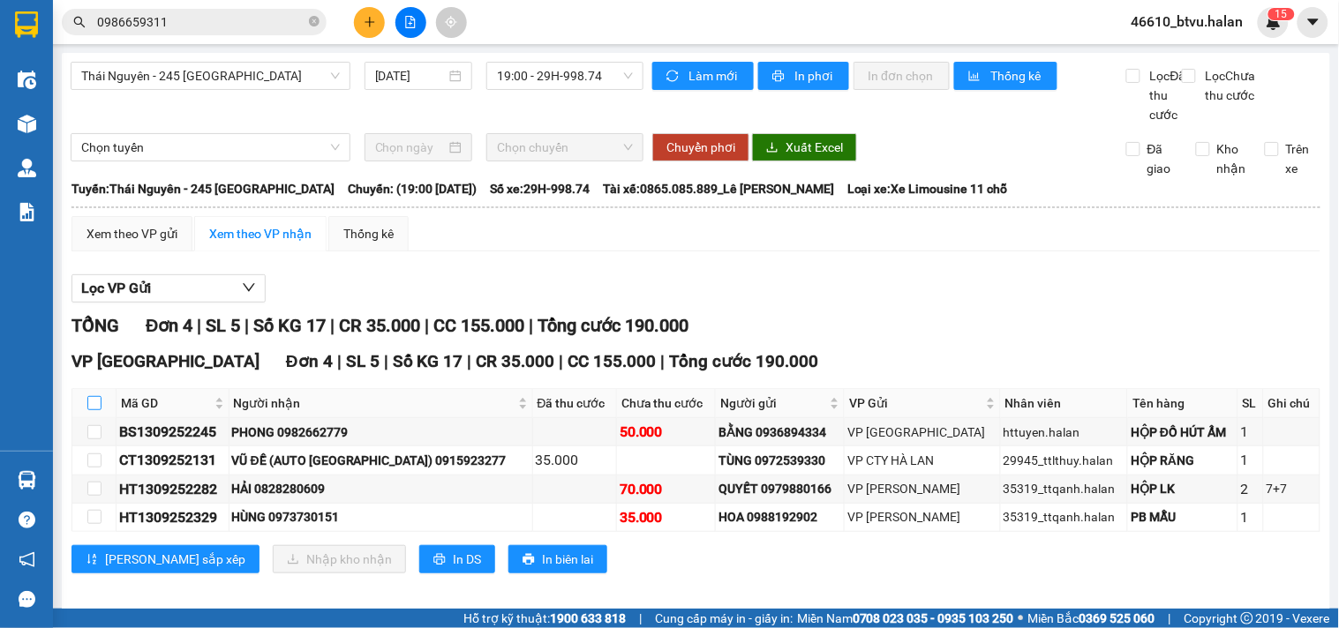
click at [95, 410] on input "checkbox" at bounding box center [94, 403] width 14 height 14
checkbox input "true"
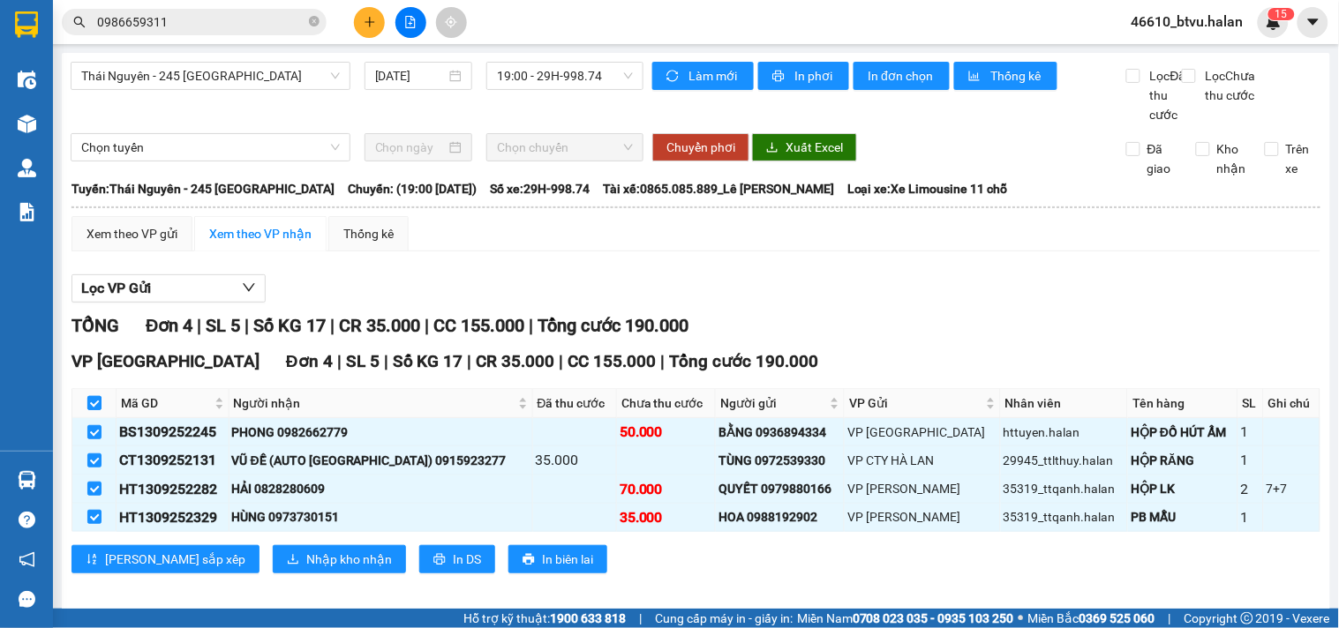
checkbox input "true"
click at [306, 569] on span "Nhập kho nhận" at bounding box center [349, 559] width 86 height 19
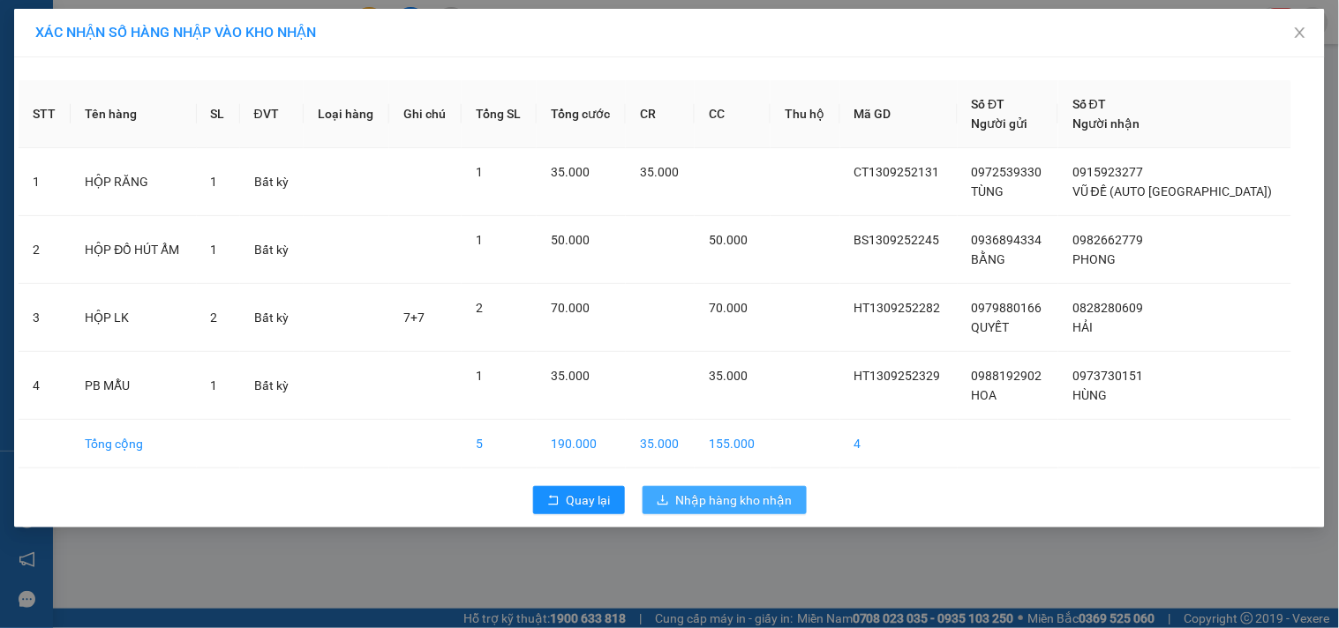
click at [727, 507] on span "Nhập hàng kho nhận" at bounding box center [734, 500] width 117 height 19
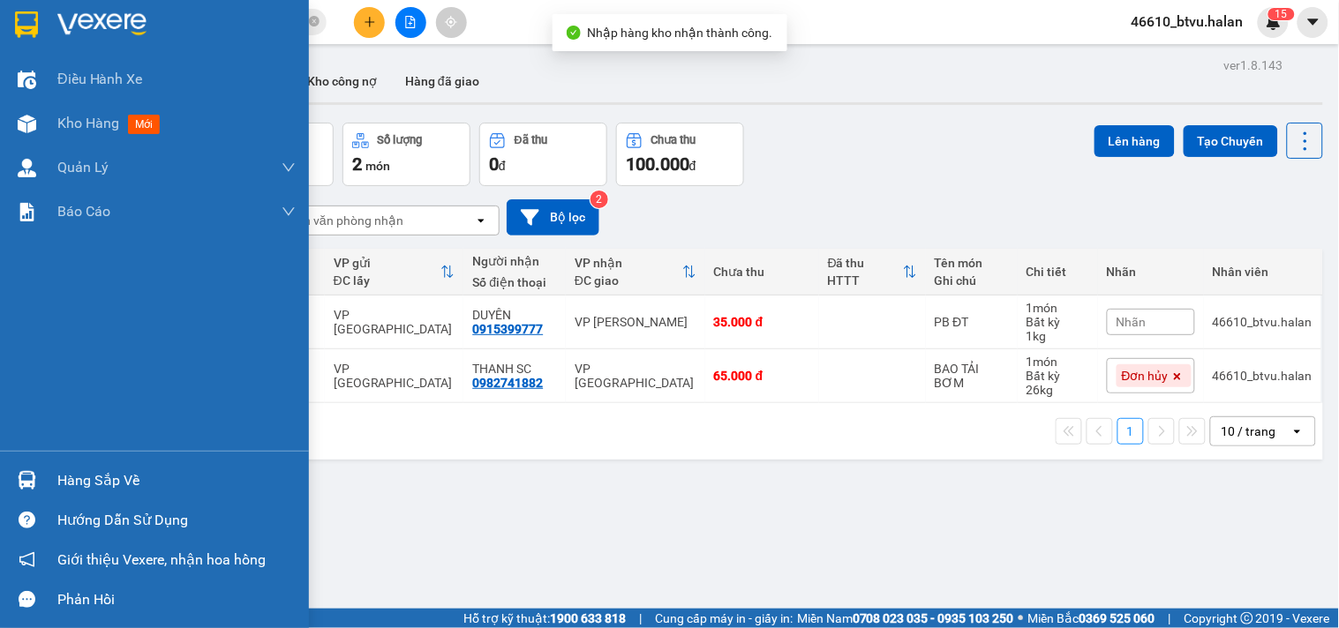
click at [20, 477] on img at bounding box center [27, 480] width 19 height 19
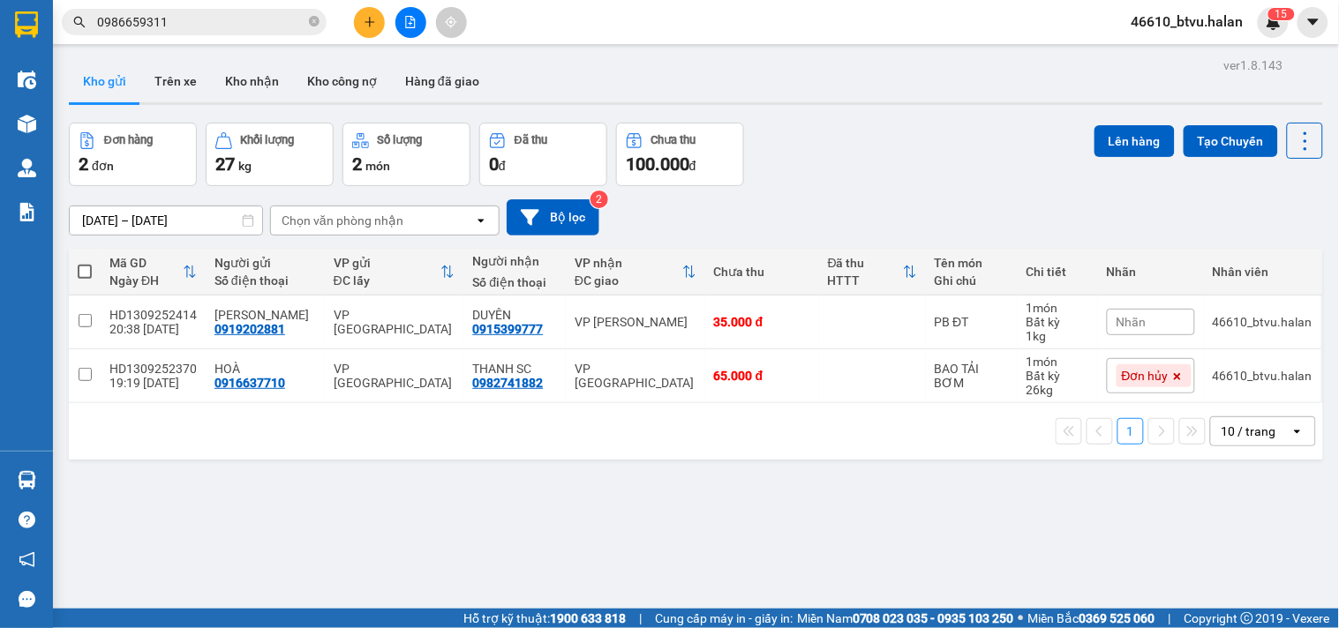
click at [943, 496] on section "Kết quả tìm kiếm ( 1 ) Bộ lọc Mã ĐH Trạng thái Món hàng Thu hộ Tổng cước Chưa c…" at bounding box center [669, 314] width 1339 height 628
